Goal: Task Accomplishment & Management: Complete application form

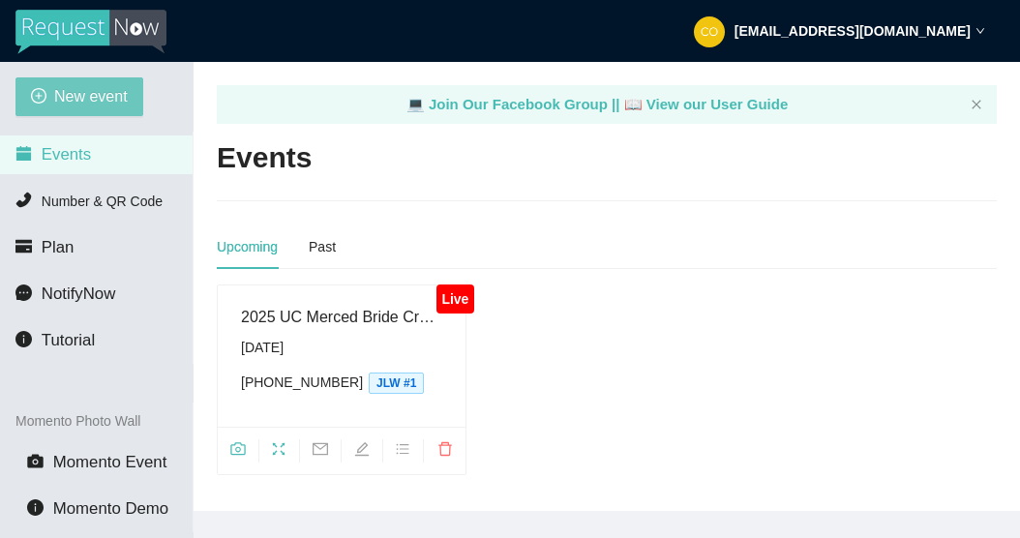
click at [84, 91] on span "New event" at bounding box center [91, 96] width 74 height 24
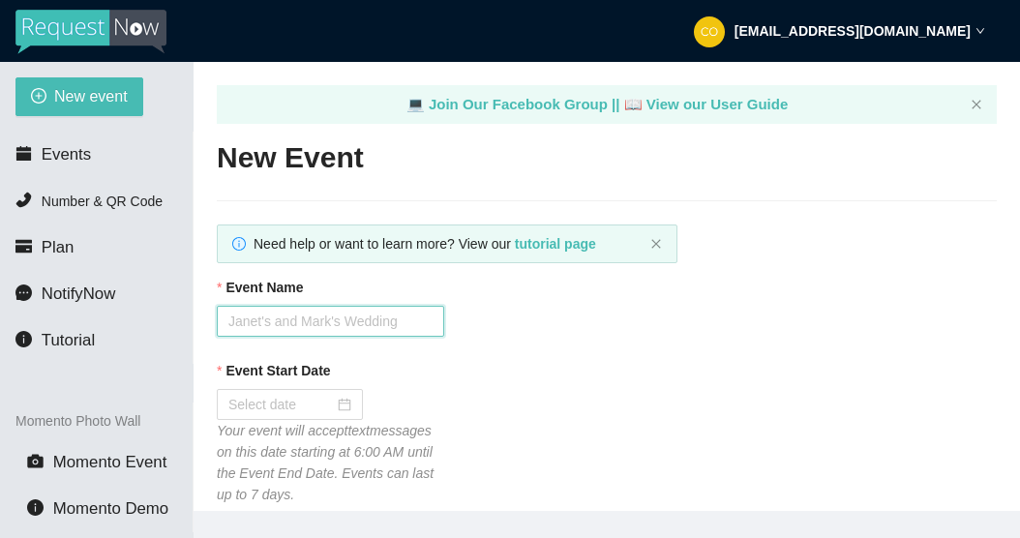
click at [399, 322] on input "Event Name" at bounding box center [331, 321] width 228 height 31
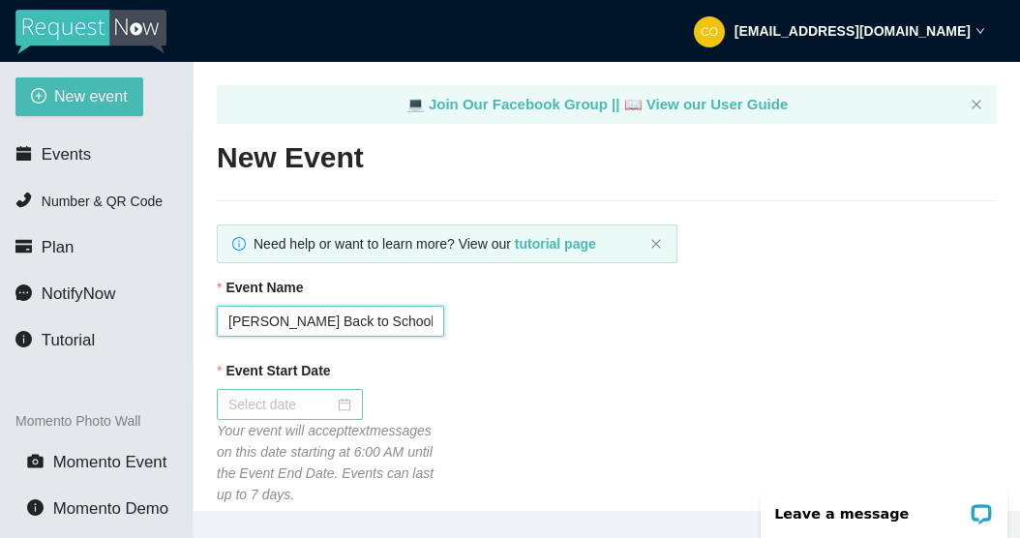
type input "Weaver Back to School Dance"
click at [311, 401] on input "Event Start Date" at bounding box center [281, 404] width 106 height 21
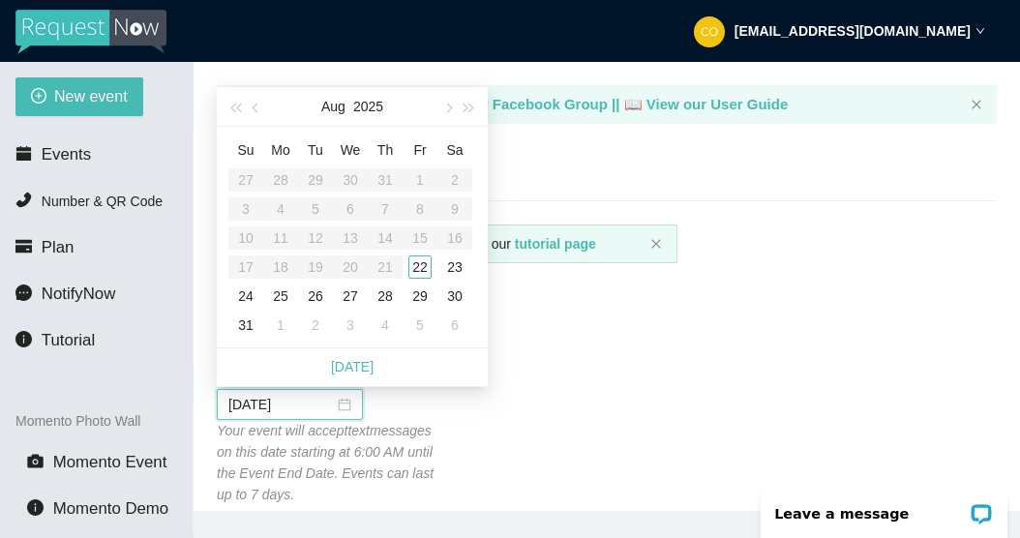
type input "08/28/2025"
type input "08/22/2025"
click at [428, 260] on td "22" at bounding box center [420, 267] width 35 height 29
type input "08/23/2025"
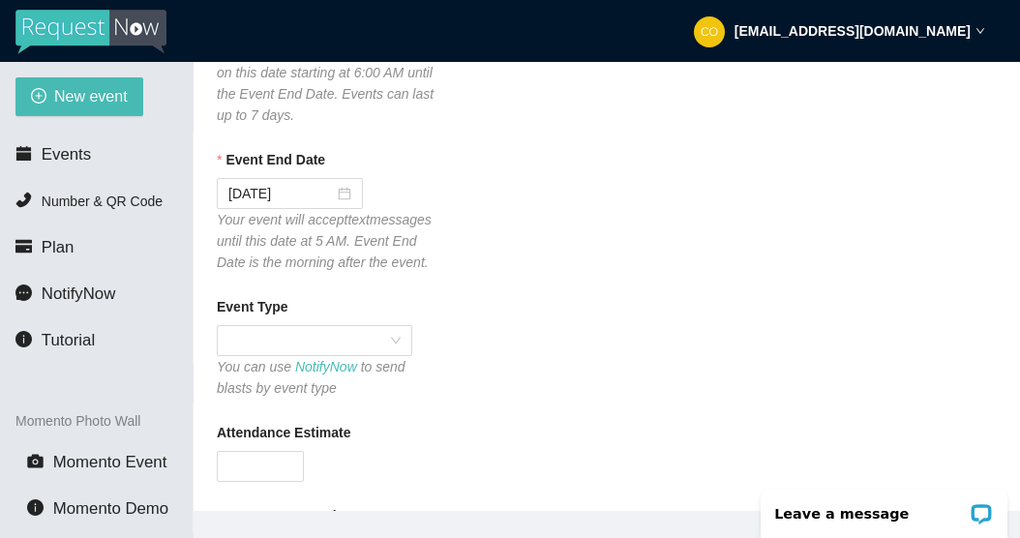
scroll to position [387, 0]
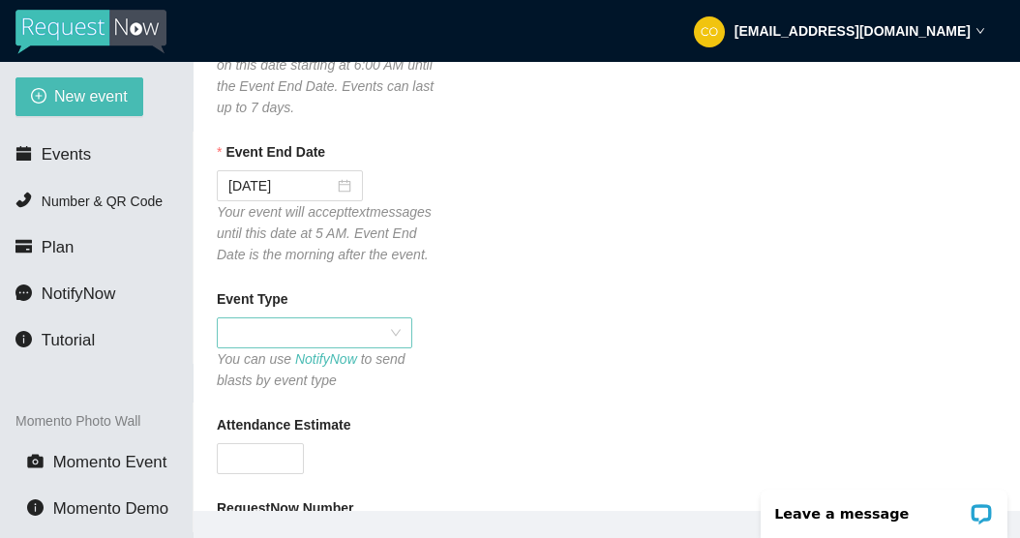
click at [395, 338] on span at bounding box center [314, 333] width 172 height 29
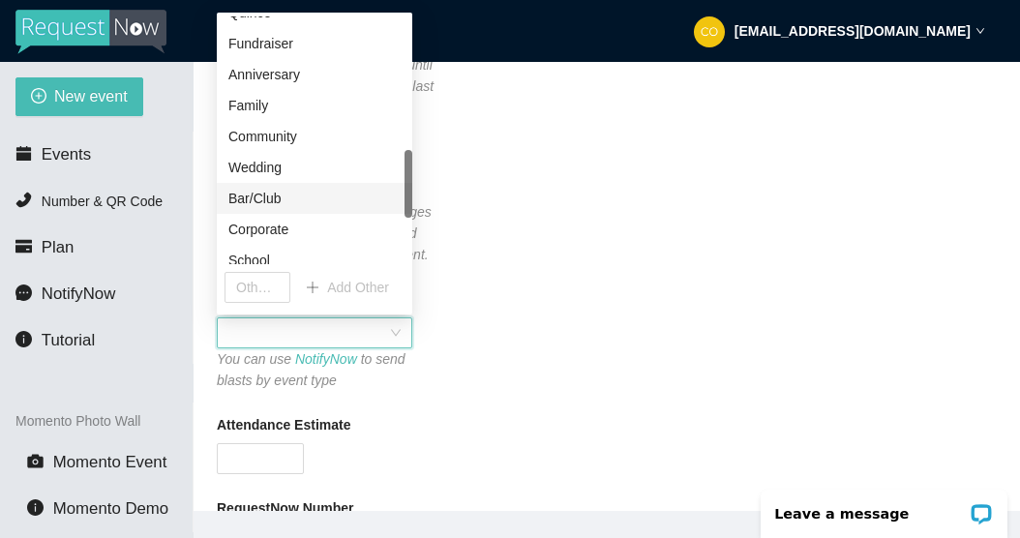
scroll to position [651, 0]
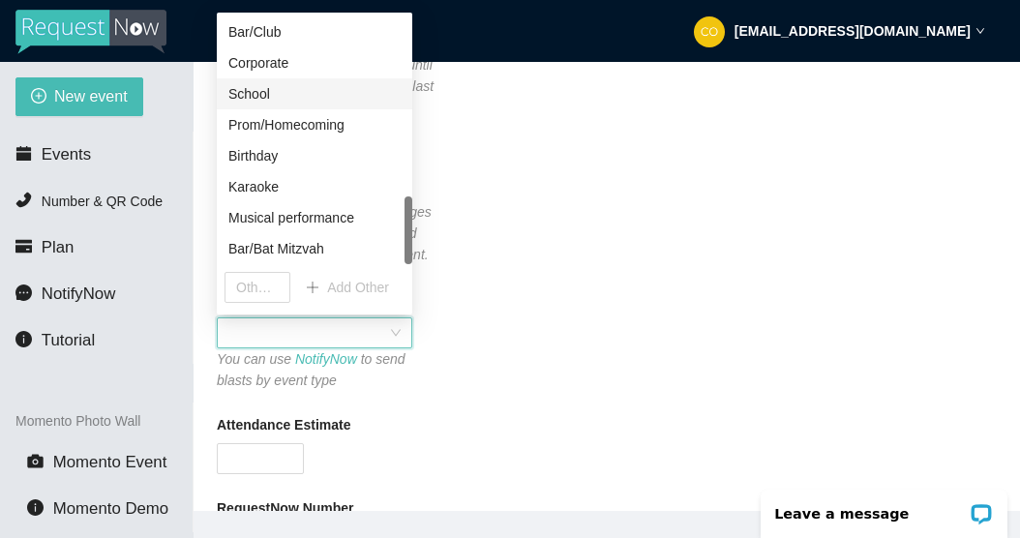
drag, startPoint x: 279, startPoint y: 92, endPoint x: 321, endPoint y: 148, distance: 70.5
click at [280, 92] on div "School" at bounding box center [314, 93] width 172 height 21
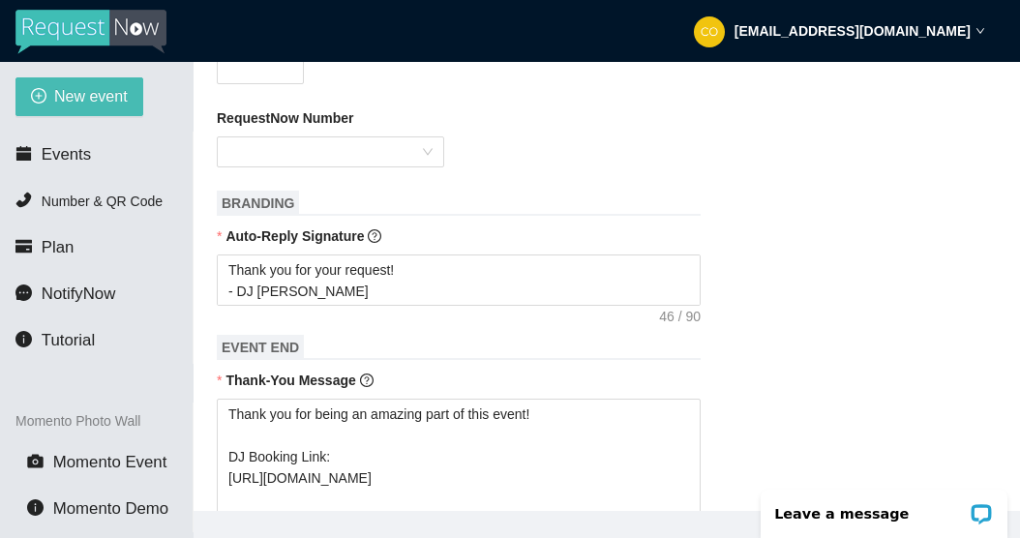
scroll to position [871, 0]
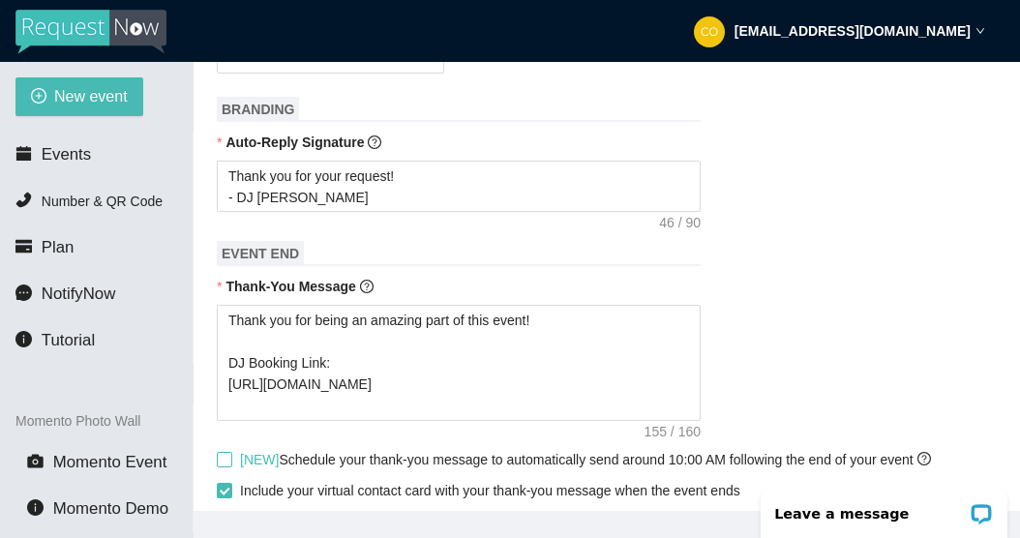
click at [228, 458] on input "[NEW] Schedule your thank-you message to automatically send around 10:00 AM fol…" at bounding box center [224, 459] width 14 height 14
checkbox input "true"
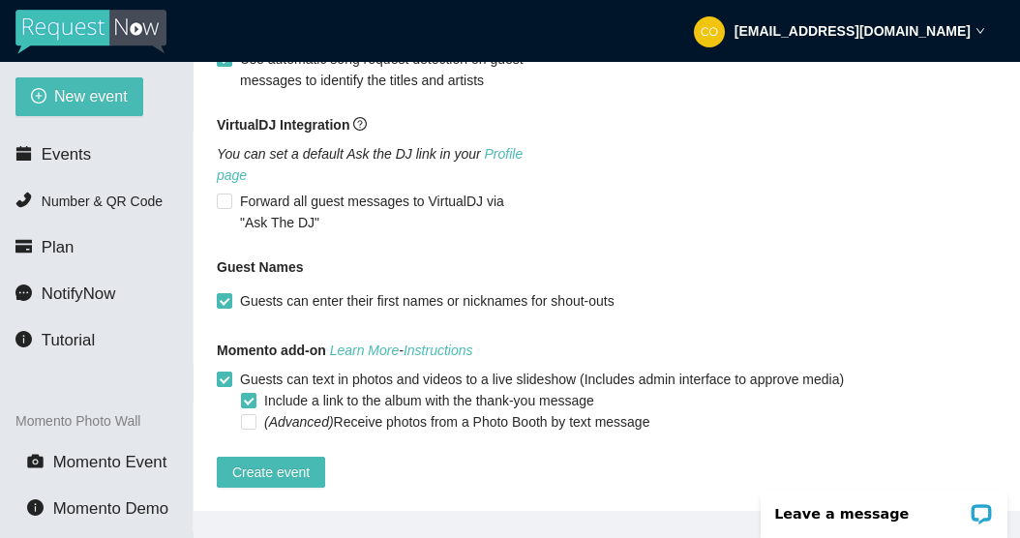
scroll to position [1485, 0]
click at [293, 462] on span "Create event" at bounding box center [270, 472] width 77 height 21
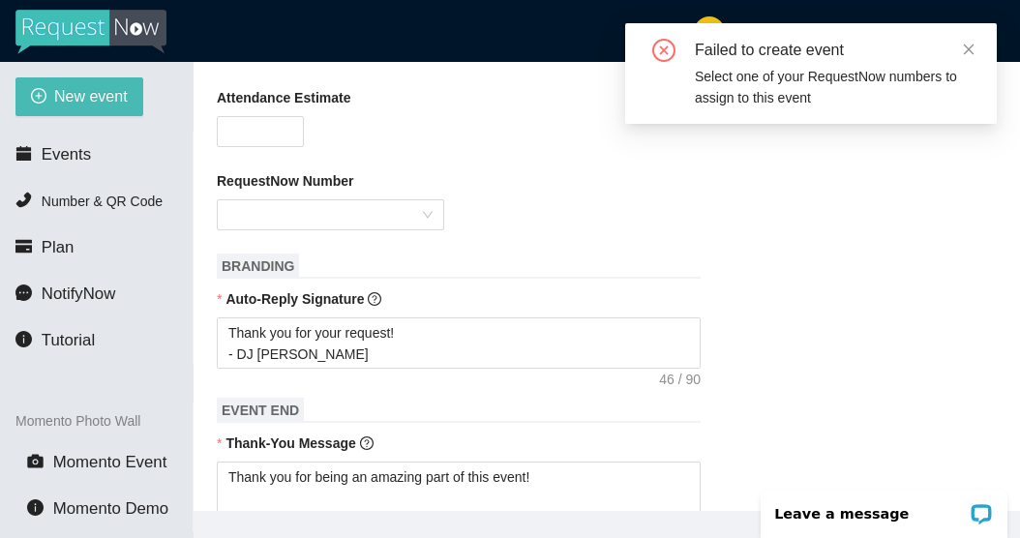
scroll to position [711, 0]
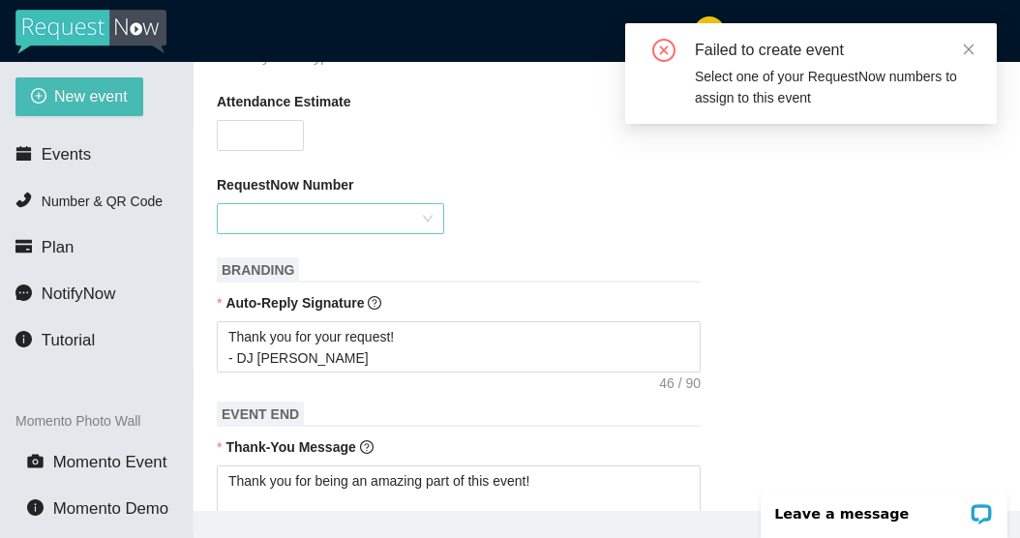
click at [428, 211] on div at bounding box center [331, 218] width 228 height 31
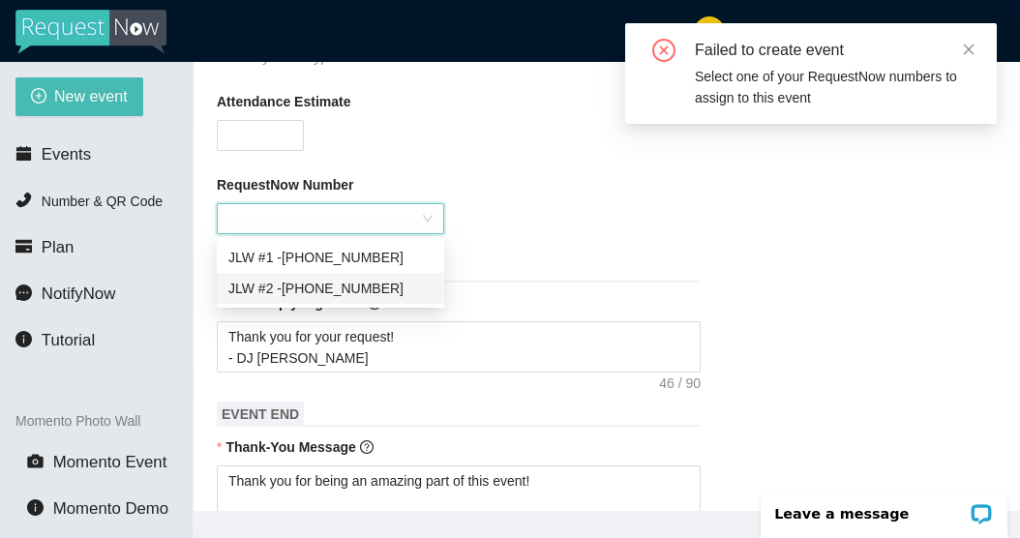
drag, startPoint x: 355, startPoint y: 291, endPoint x: 372, endPoint y: 282, distance: 19.1
click at [356, 290] on div "JLW #2 - (209) 326-1546" at bounding box center [330, 288] width 204 height 21
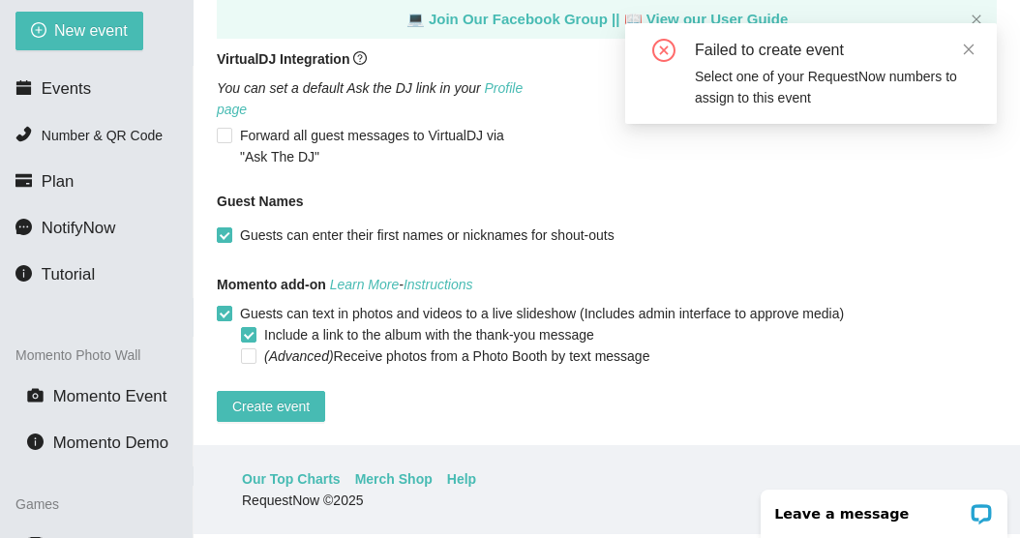
scroll to position [97, 0]
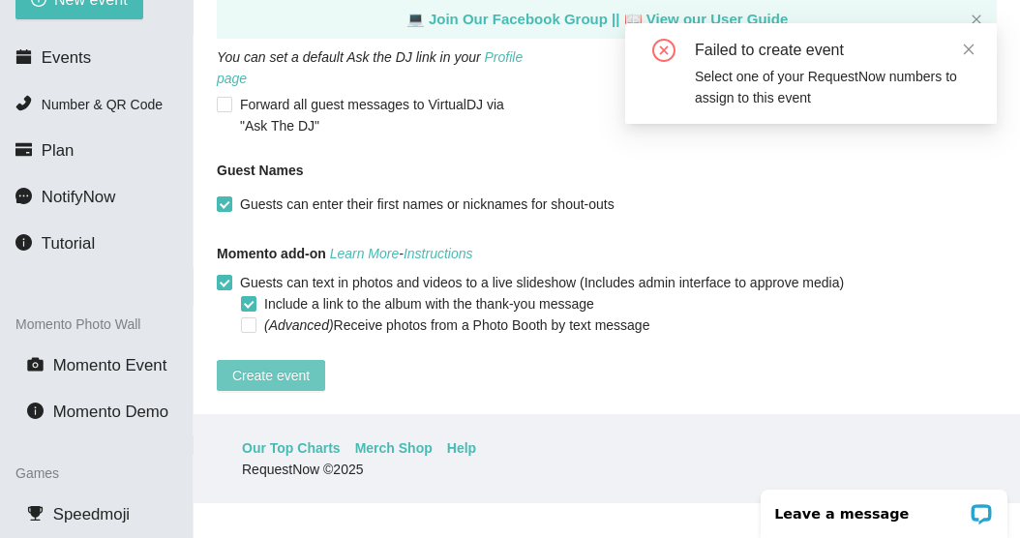
drag, startPoint x: 295, startPoint y: 356, endPoint x: 311, endPoint y: 359, distance: 15.8
click at [308, 360] on button "Create event" at bounding box center [271, 375] width 108 height 31
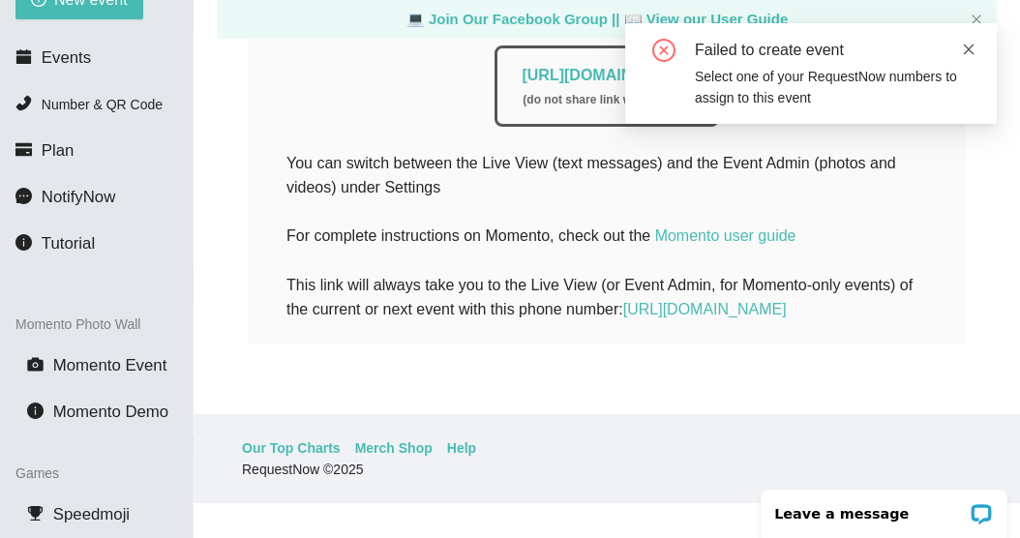
click at [975, 49] on icon "close" at bounding box center [969, 50] width 14 height 14
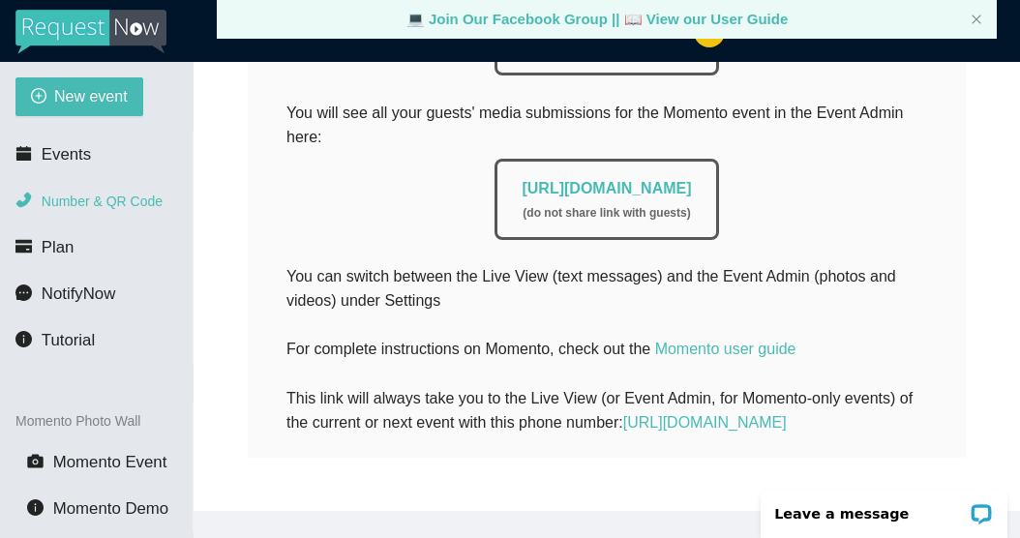
scroll to position [757, 0]
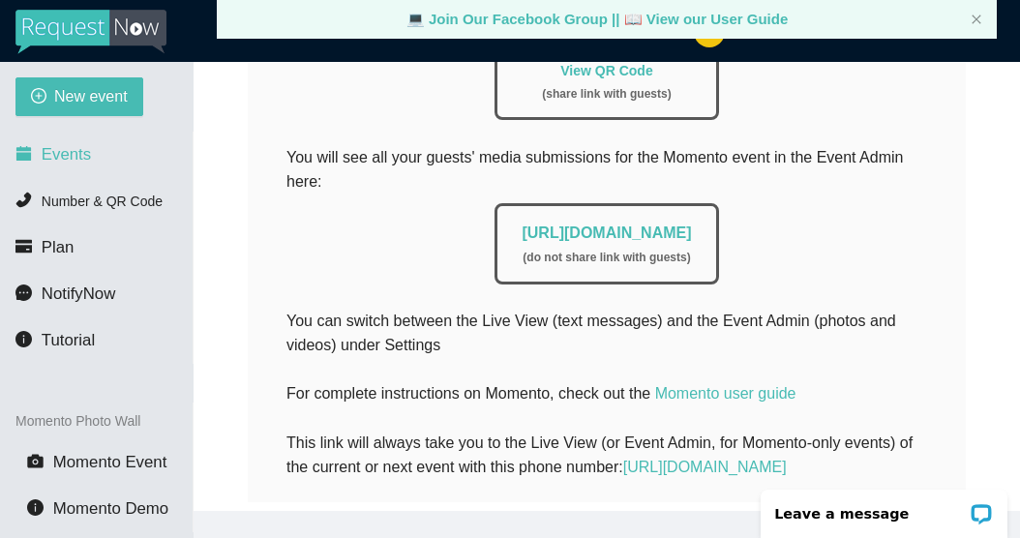
click at [79, 159] on span "Events" at bounding box center [66, 154] width 49 height 18
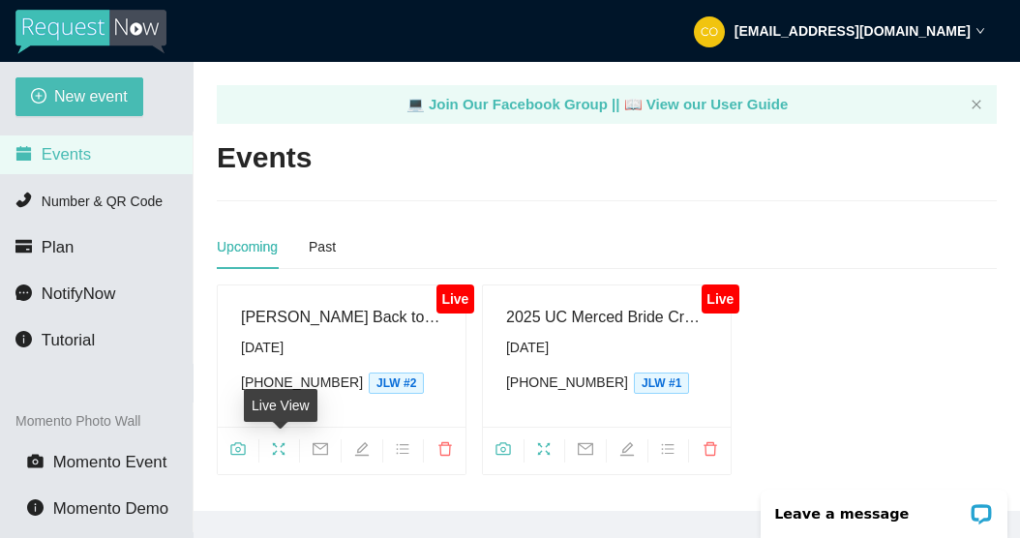
click at [279, 442] on icon "fullscreen" at bounding box center [278, 448] width 15 height 15
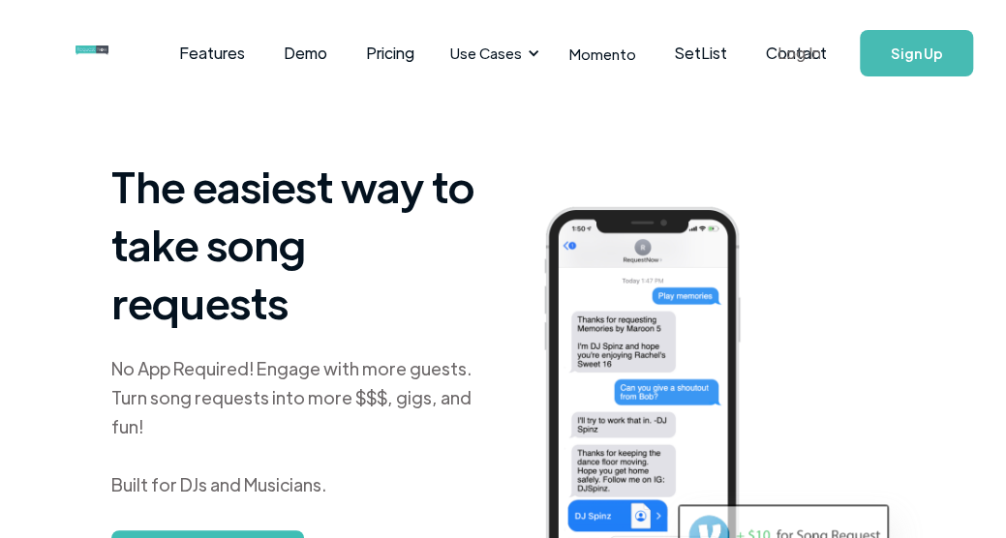
click at [801, 59] on link "Log In" at bounding box center [799, 53] width 82 height 68
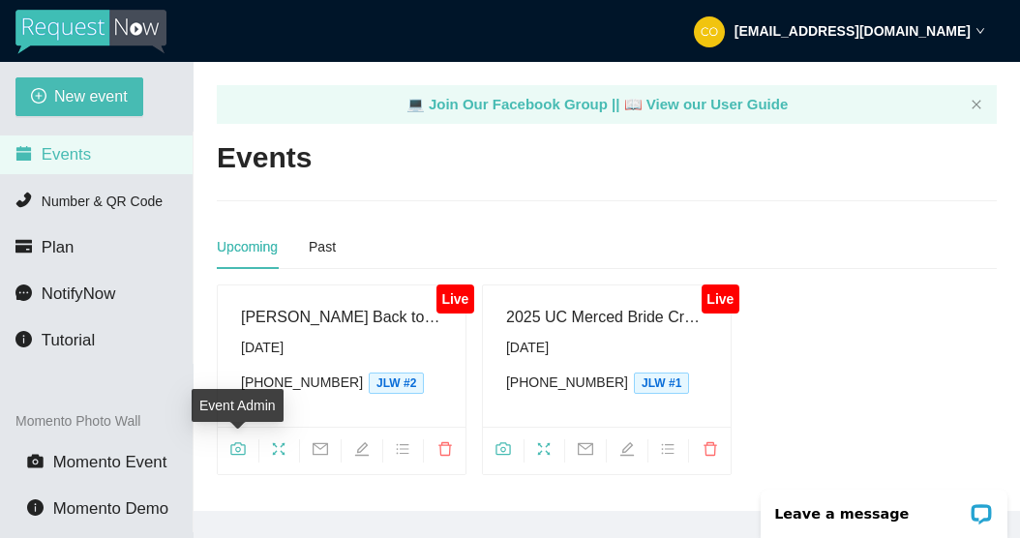
click at [242, 446] on icon "camera" at bounding box center [237, 448] width 15 height 15
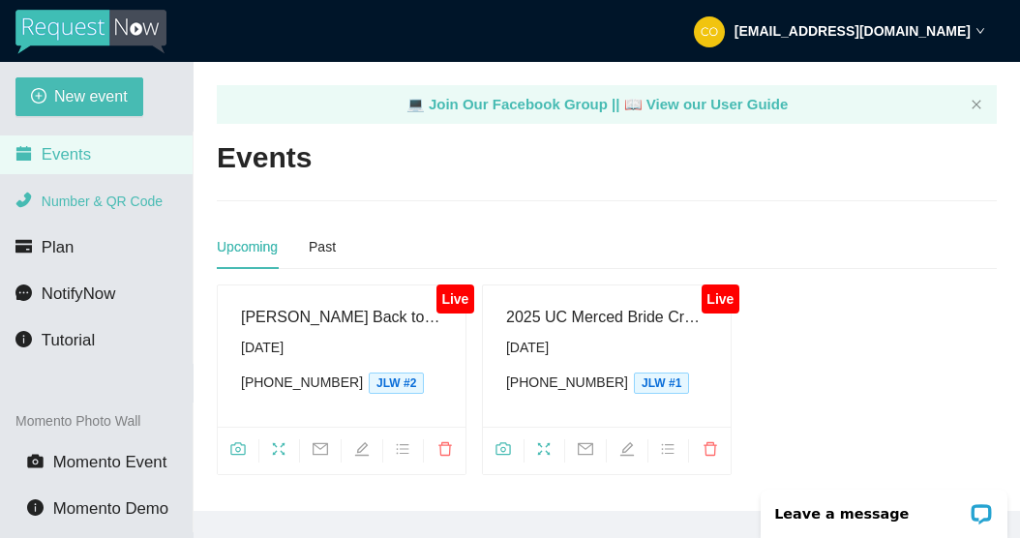
click at [132, 200] on span "Number & QR Code" at bounding box center [102, 201] width 121 height 15
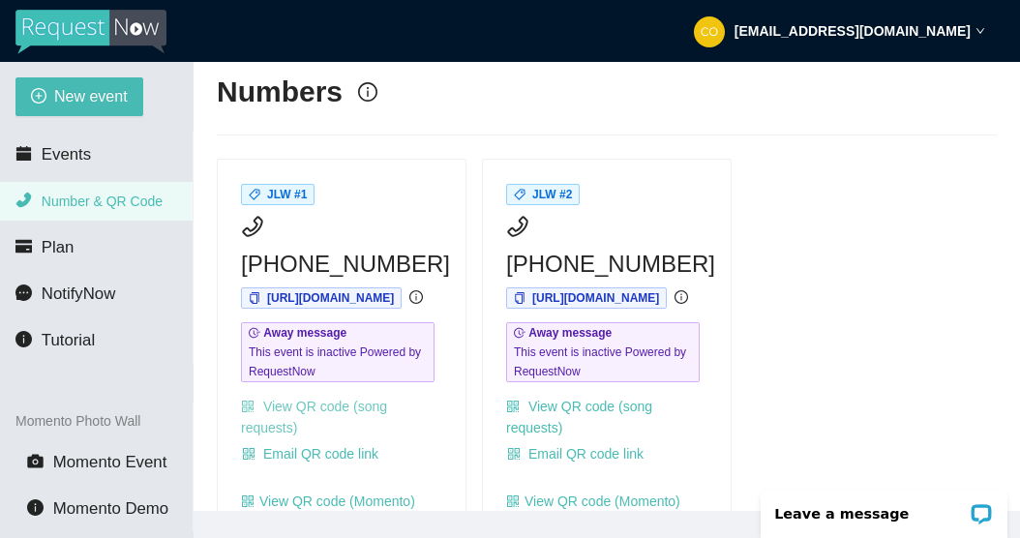
scroll to position [97, 0]
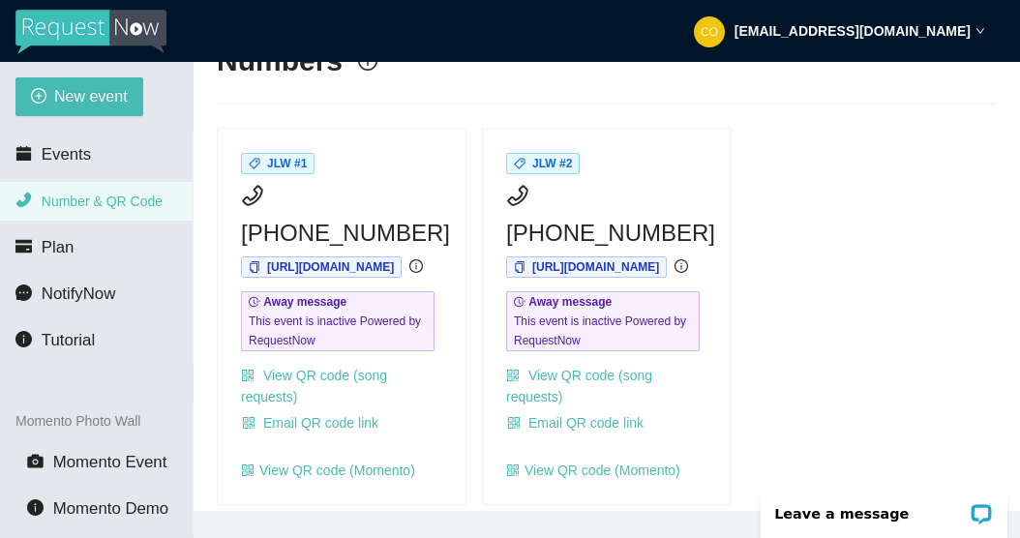
click at [725, 489] on main "💻 Join Our Facebook Group || 📖 View our User Guide Numbers JLW #1 (209) 890-896…" at bounding box center [607, 286] width 827 height 449
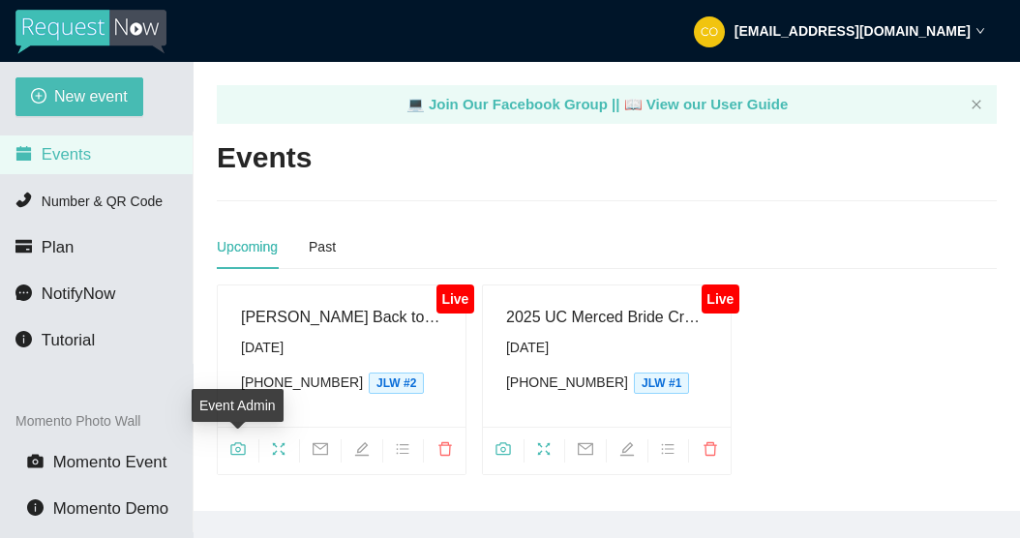
click at [238, 443] on icon "camera" at bounding box center [237, 448] width 15 height 15
